Goal: Information Seeking & Learning: Learn about a topic

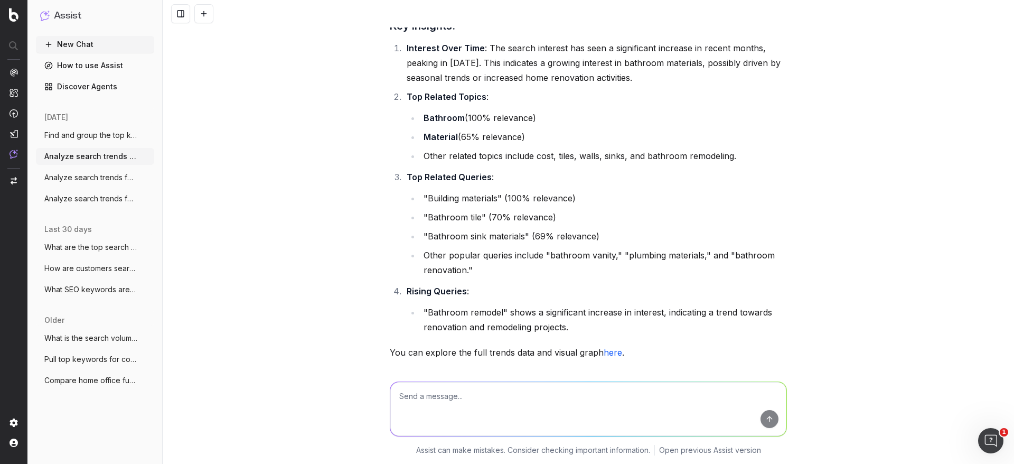
scroll to position [520, 0]
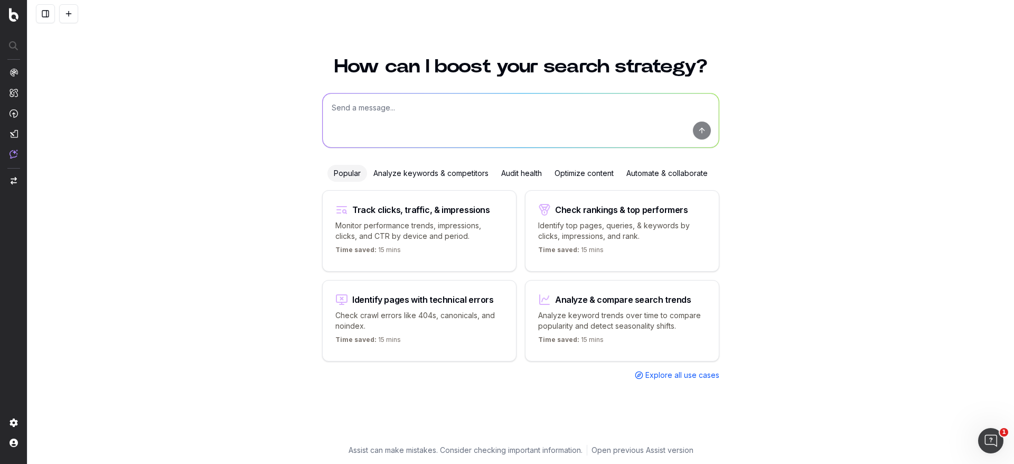
click at [658, 335] on div "Time saved: 15 mins" at bounding box center [622, 341] width 168 height 13
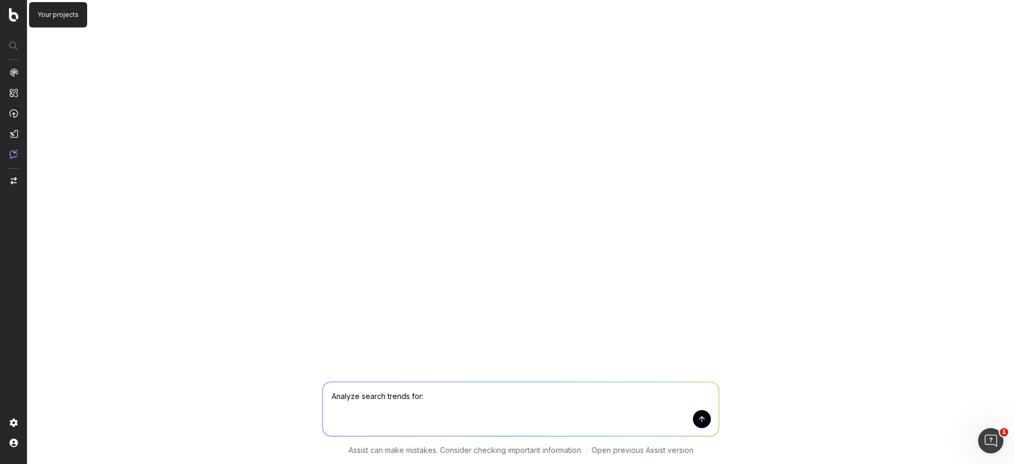
click at [14, 12] on img at bounding box center [14, 15] width 10 height 14
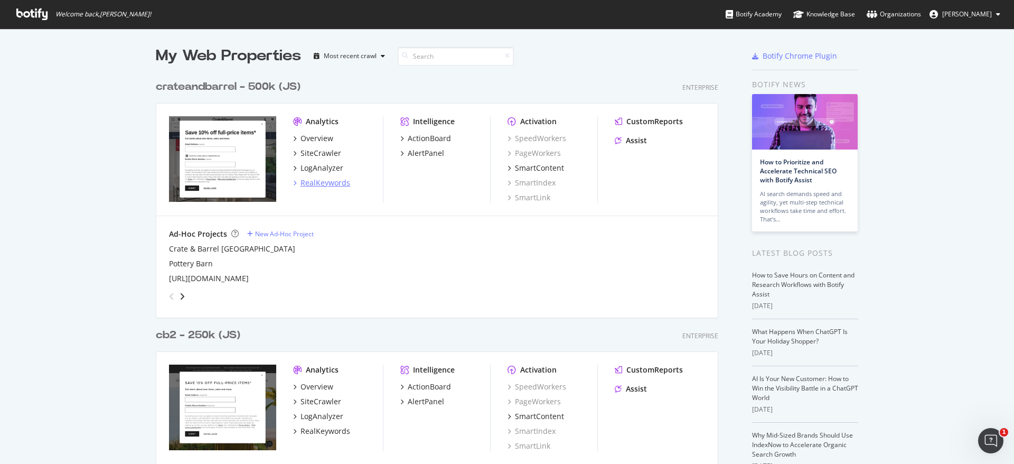
click at [317, 182] on div "RealKeywords" at bounding box center [326, 182] width 50 height 11
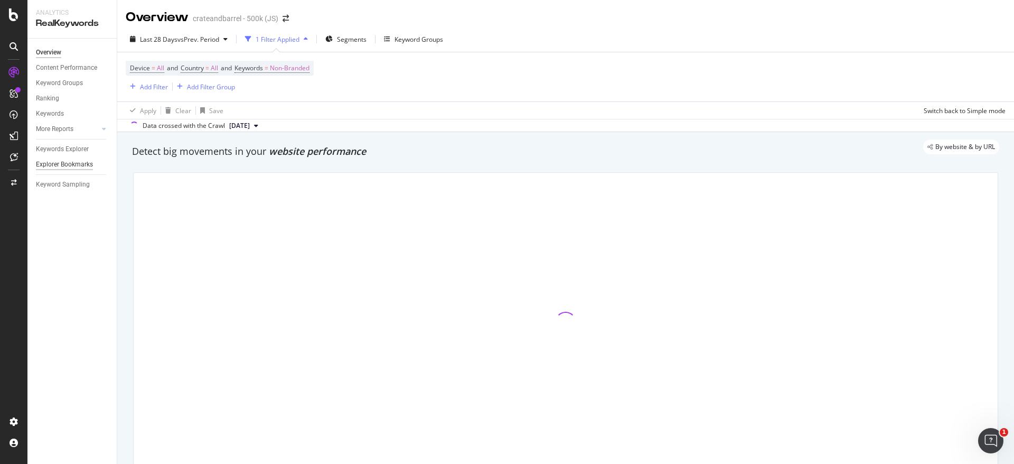
click at [69, 162] on div "Explorer Bookmarks" at bounding box center [64, 164] width 57 height 11
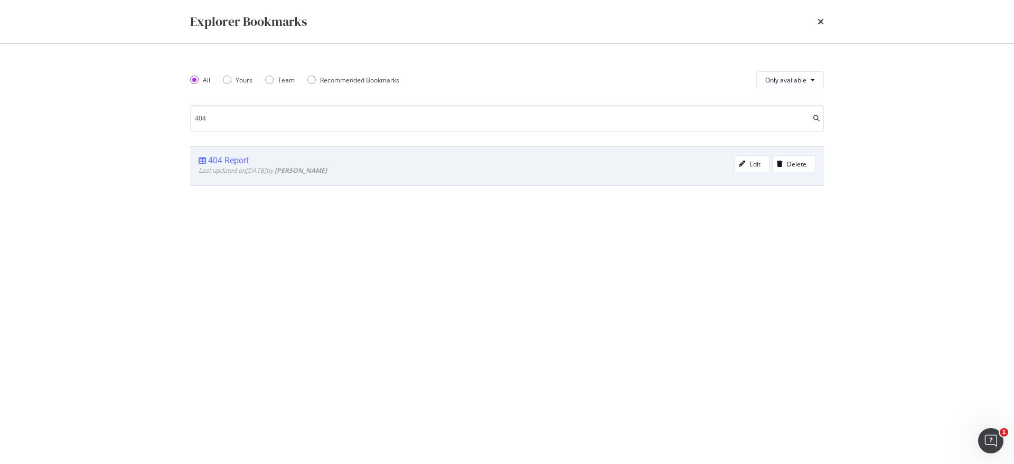
type input "404"
click at [235, 157] on div "404 Report" at bounding box center [228, 160] width 41 height 11
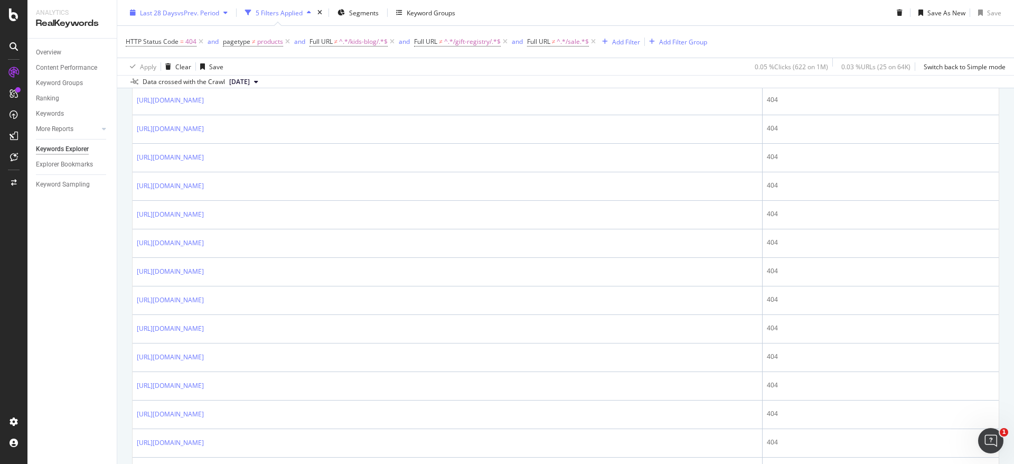
scroll to position [271, 0]
click at [202, 13] on span "vs Prev. Period" at bounding box center [198, 12] width 42 height 9
click at [404, 69] on div "Apply Clear Save 0.05 % Clicks ( 622 on 1M ) 0.03 % URLs ( 25 on 64K ) Switch b…" at bounding box center [565, 66] width 897 height 17
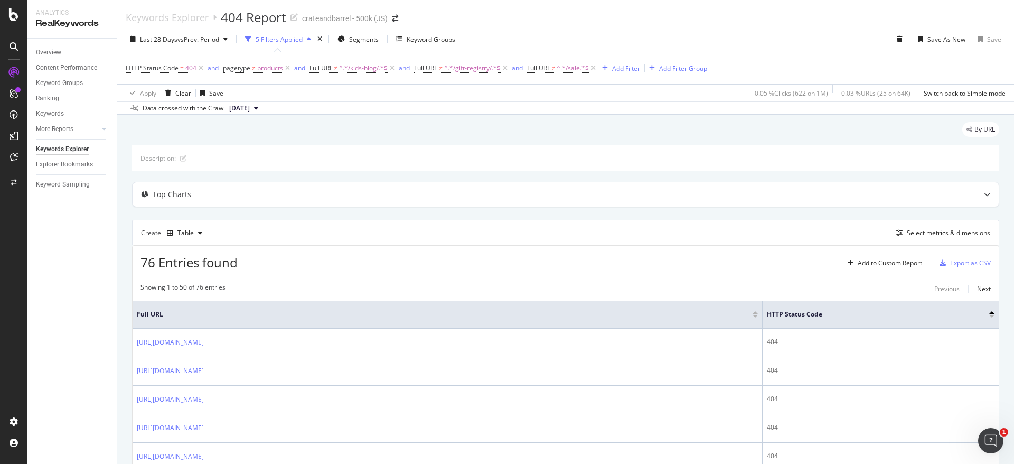
click at [250, 109] on span "[DATE]" at bounding box center [239, 109] width 21 height 10
click at [295, 149] on div "[DATE] 45.6K URLs" at bounding box center [268, 143] width 99 height 15
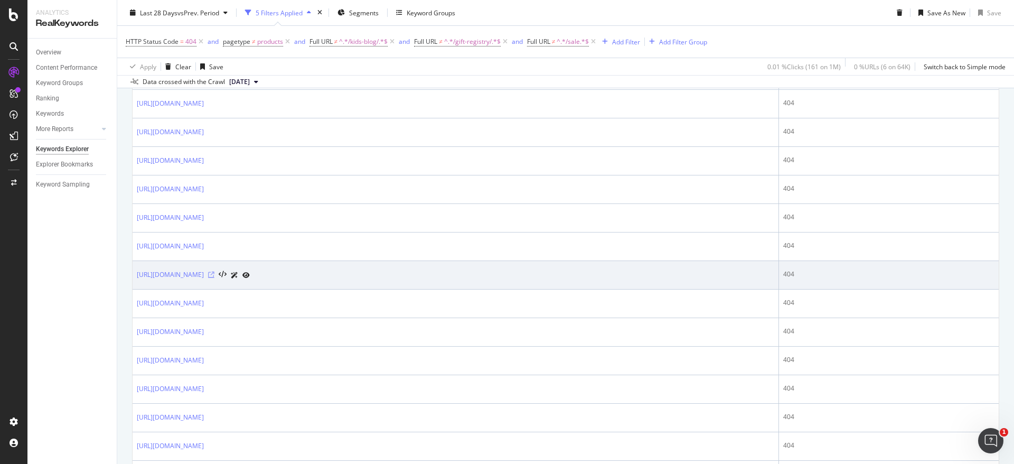
scroll to position [838, 0]
